Goal: Navigation & Orientation: Find specific page/section

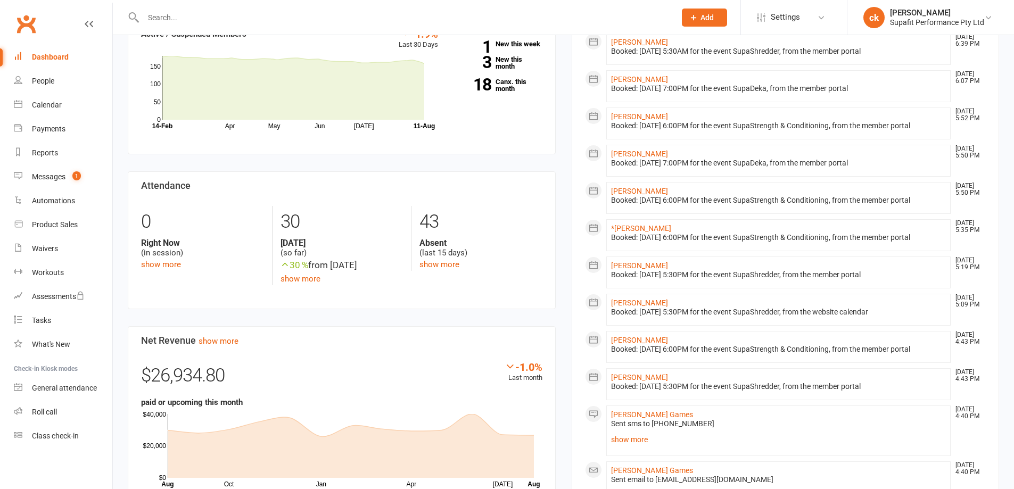
scroll to position [479, 0]
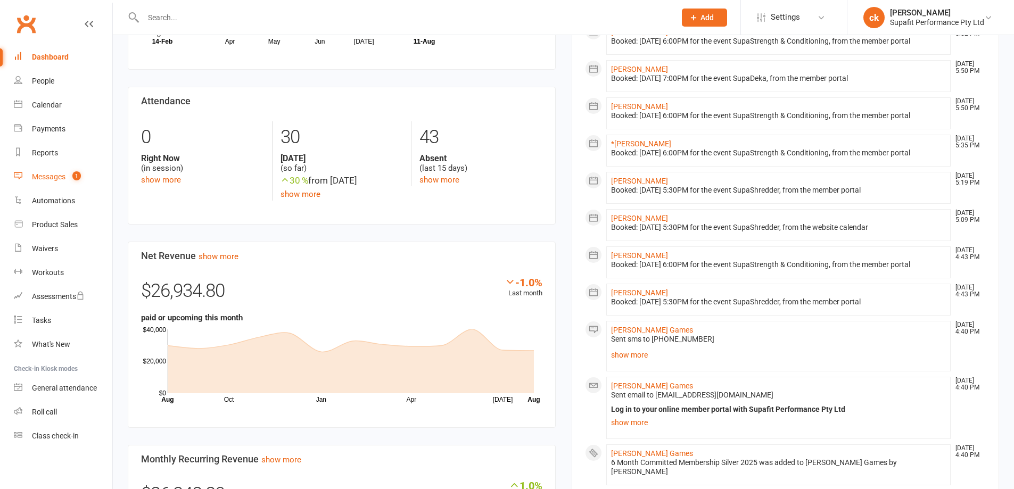
click at [64, 176] on div "Messages" at bounding box center [49, 177] width 34 height 9
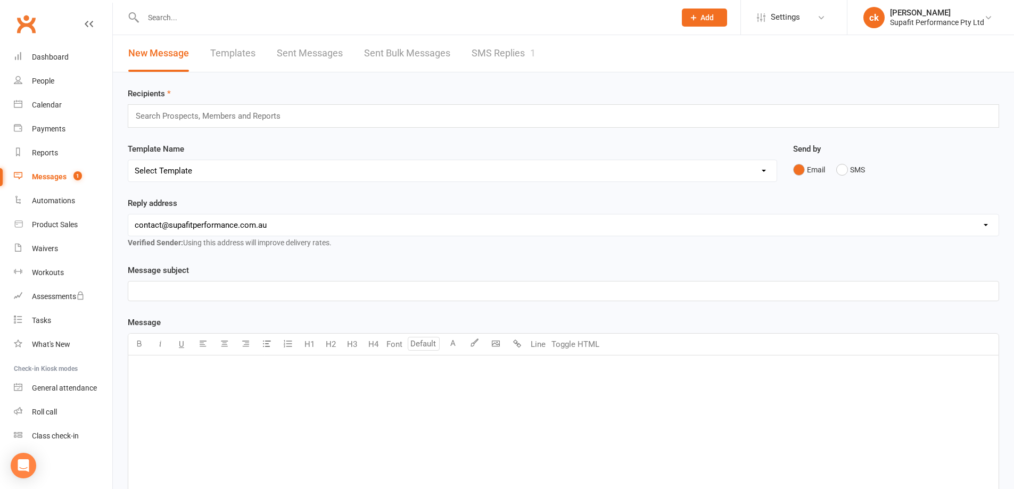
click at [470, 57] on div "New Message Templates Sent Messages Sent Bulk Messages SMS Replies 1" at bounding box center [332, 53] width 438 height 37
click at [488, 56] on link "SMS Replies 1" at bounding box center [504, 53] width 64 height 37
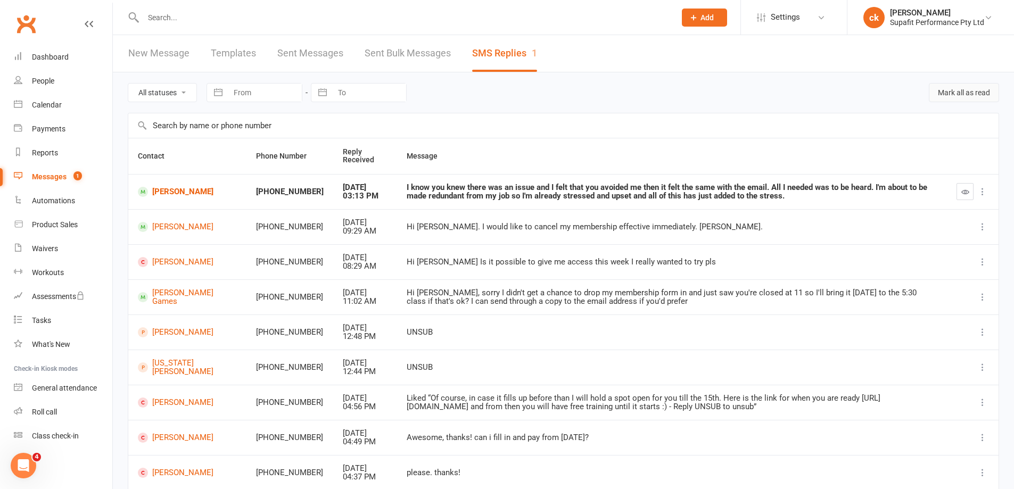
click at [947, 90] on button "Mark all as read" at bounding box center [964, 92] width 70 height 19
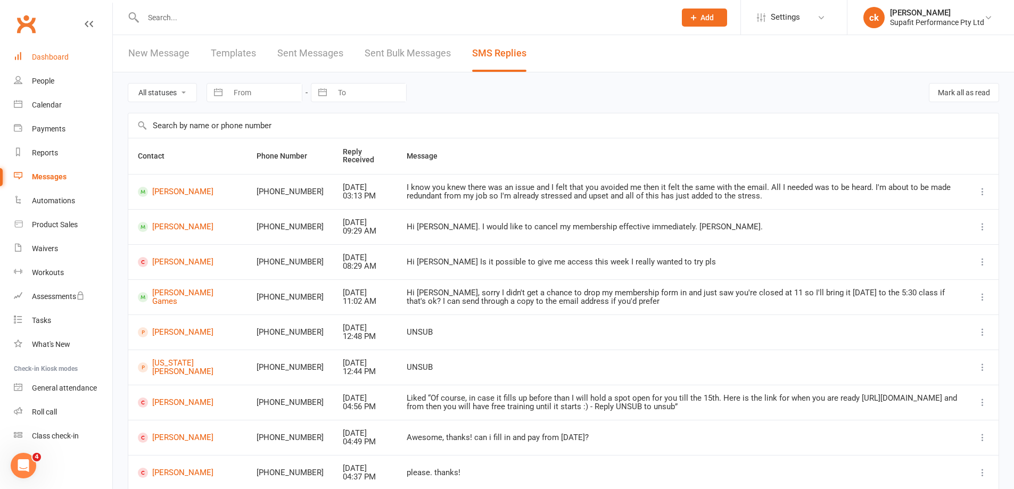
click at [44, 59] on div "Dashboard" at bounding box center [50, 57] width 37 height 9
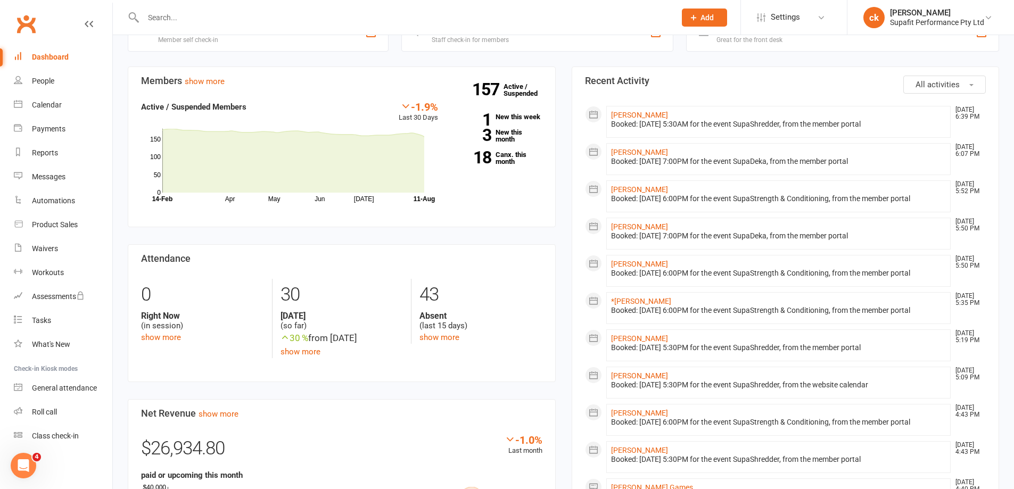
scroll to position [373, 0]
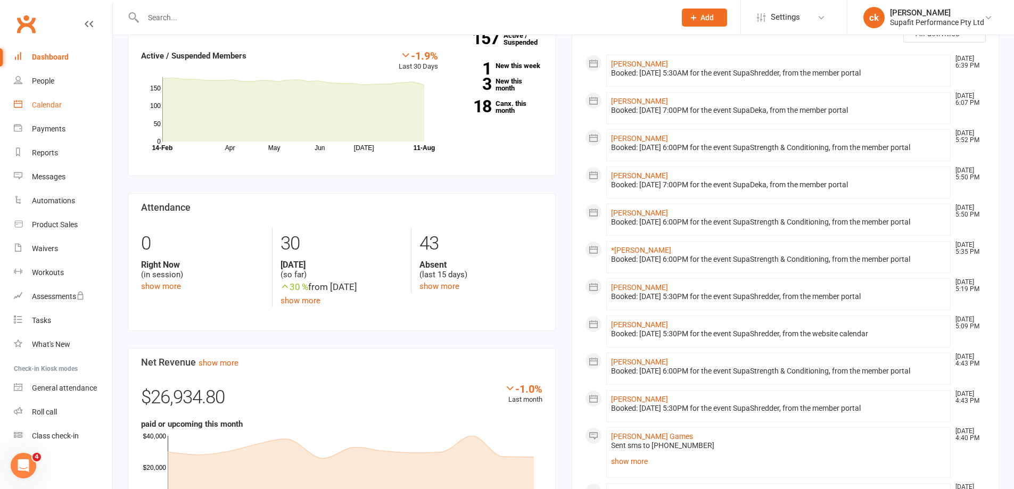
click at [55, 107] on div "Calendar" at bounding box center [47, 105] width 30 height 9
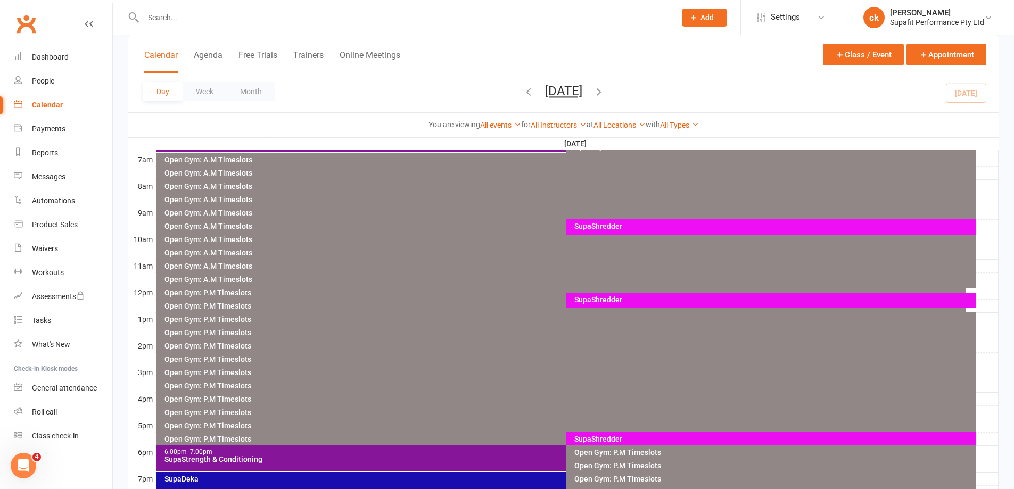
scroll to position [319, 0]
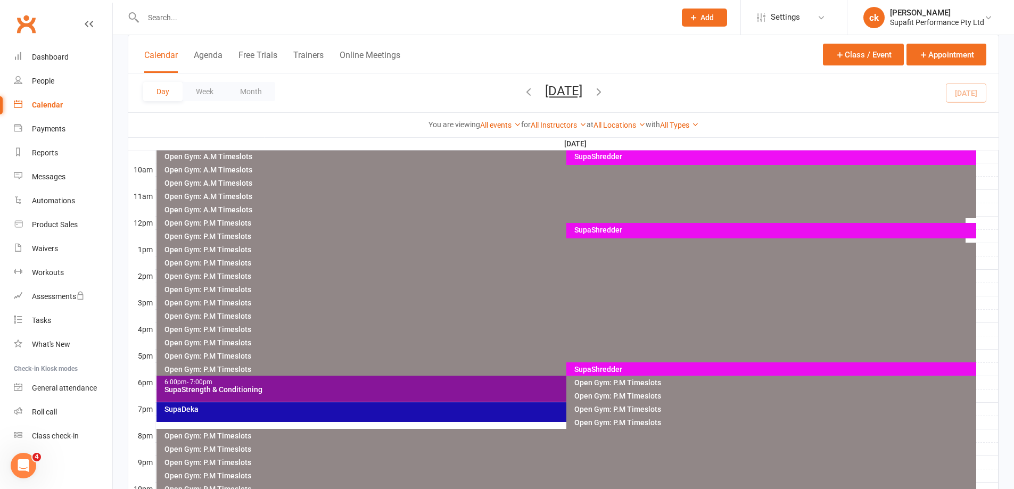
click at [609, 370] on div "SupaShredder" at bounding box center [774, 369] width 400 height 7
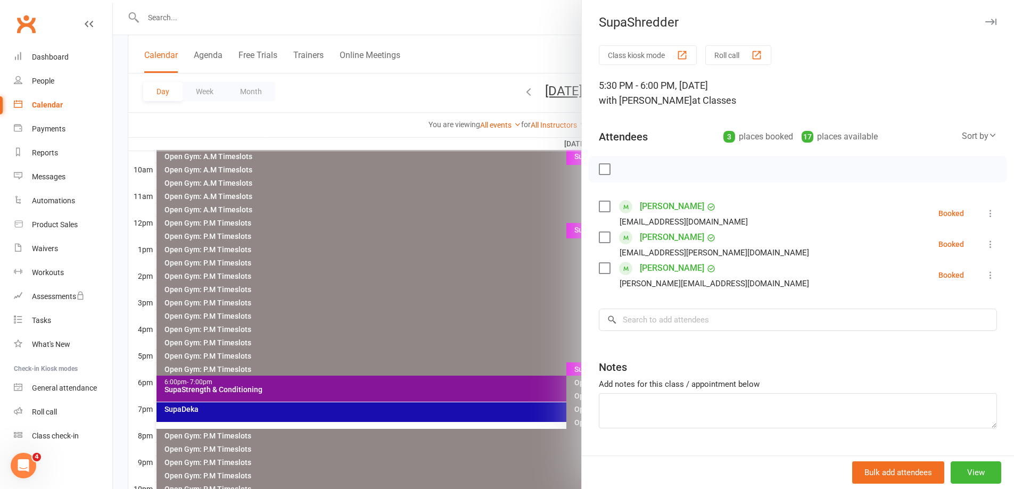
click at [531, 331] on div at bounding box center [563, 244] width 901 height 489
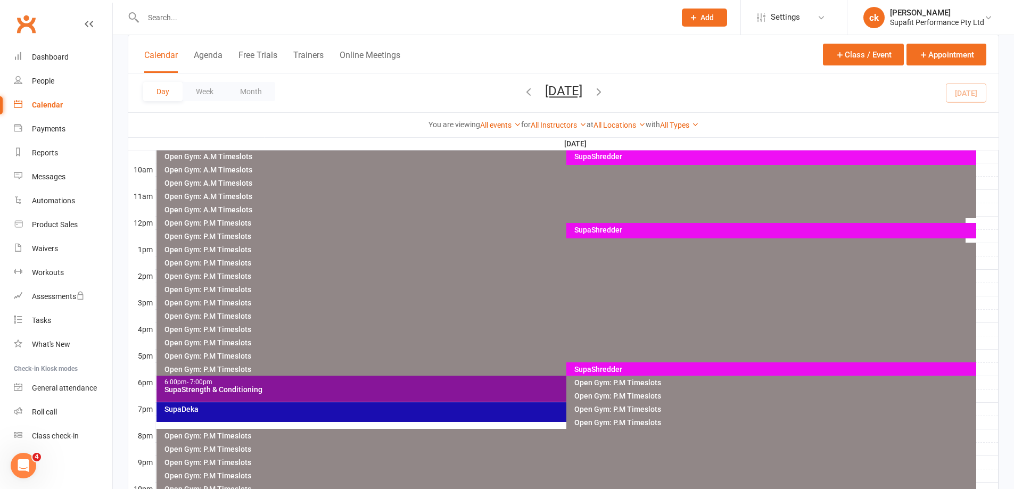
click at [496, 393] on div "SupaStrength & Conditioning" at bounding box center [564, 389] width 800 height 7
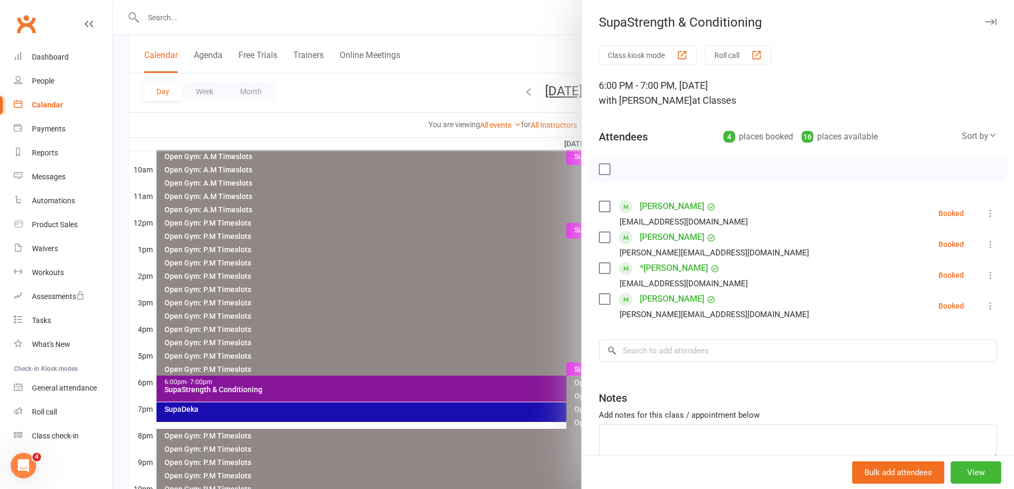
click at [519, 306] on div at bounding box center [563, 244] width 901 height 489
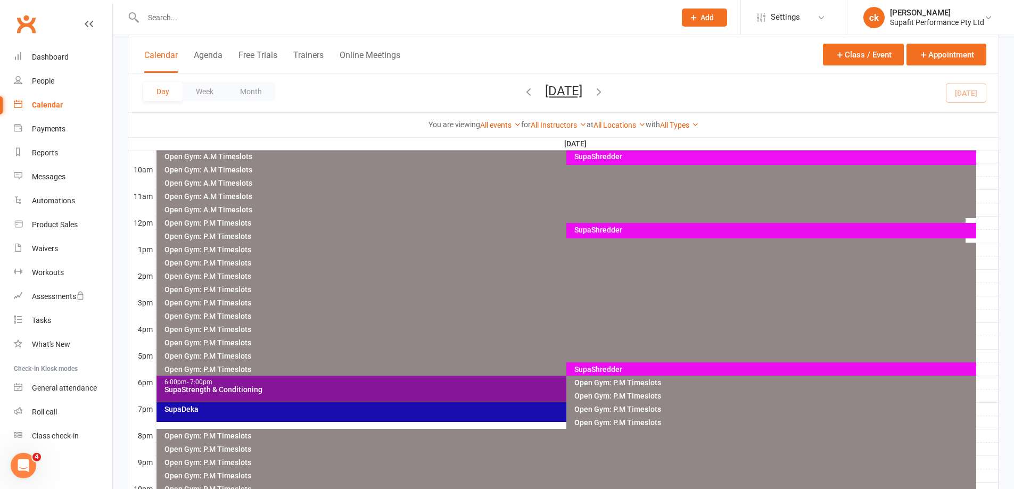
click at [478, 413] on div "SupaDeka" at bounding box center [561, 413] width 809 height 20
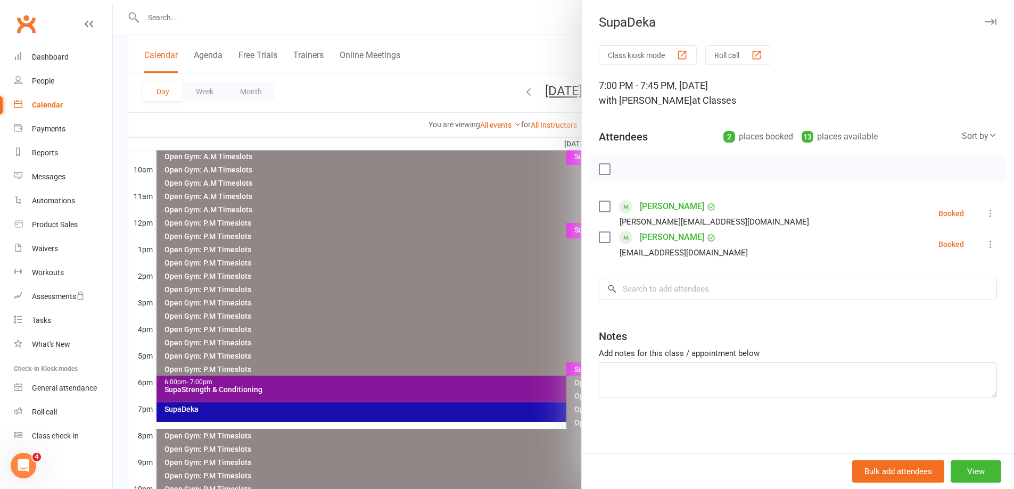
click at [502, 337] on div at bounding box center [563, 244] width 901 height 489
